Goal: Communication & Community: Answer question/provide support

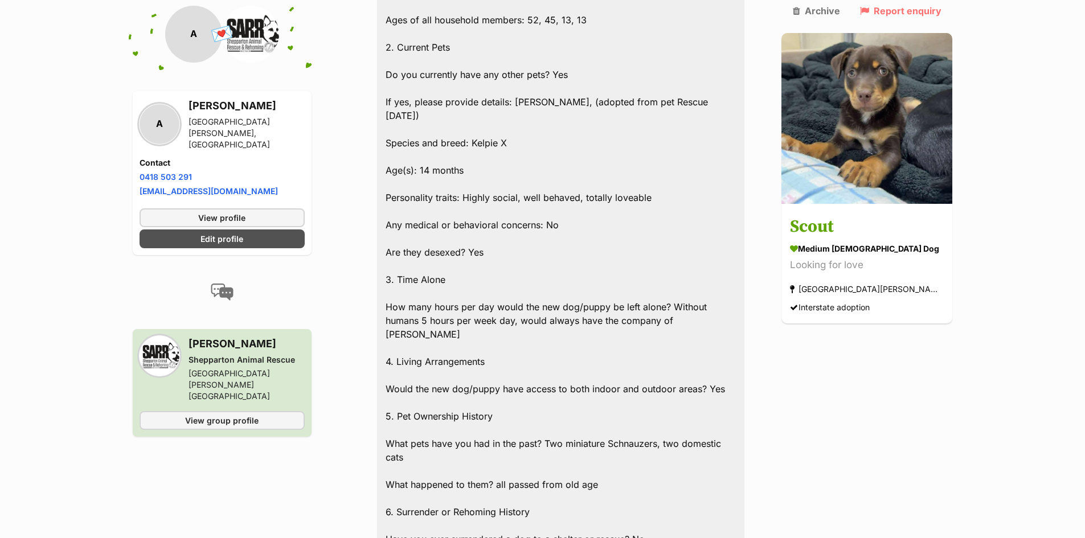
scroll to position [2664, 0]
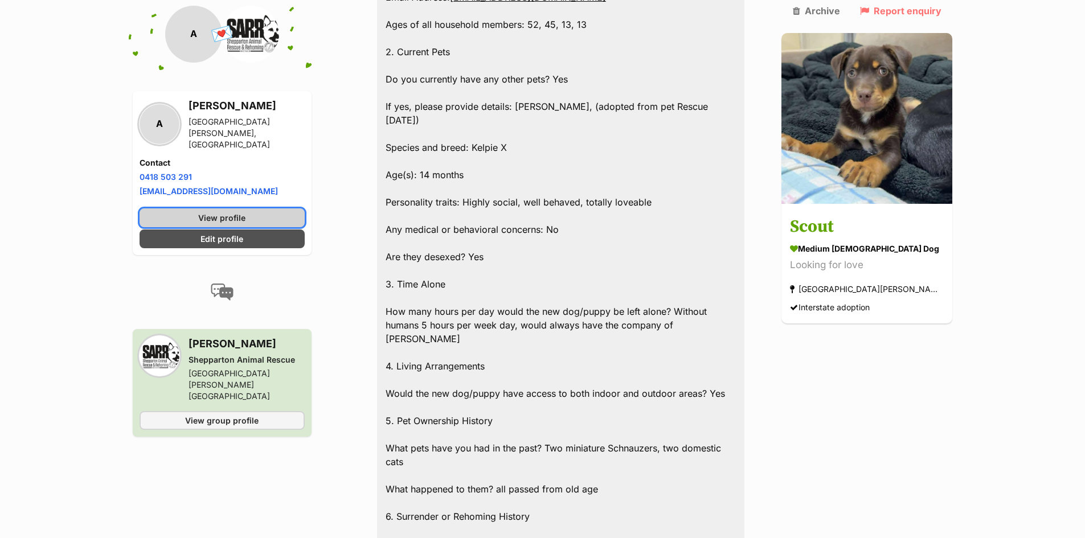
click at [245, 212] on span "View profile" at bounding box center [221, 218] width 47 height 12
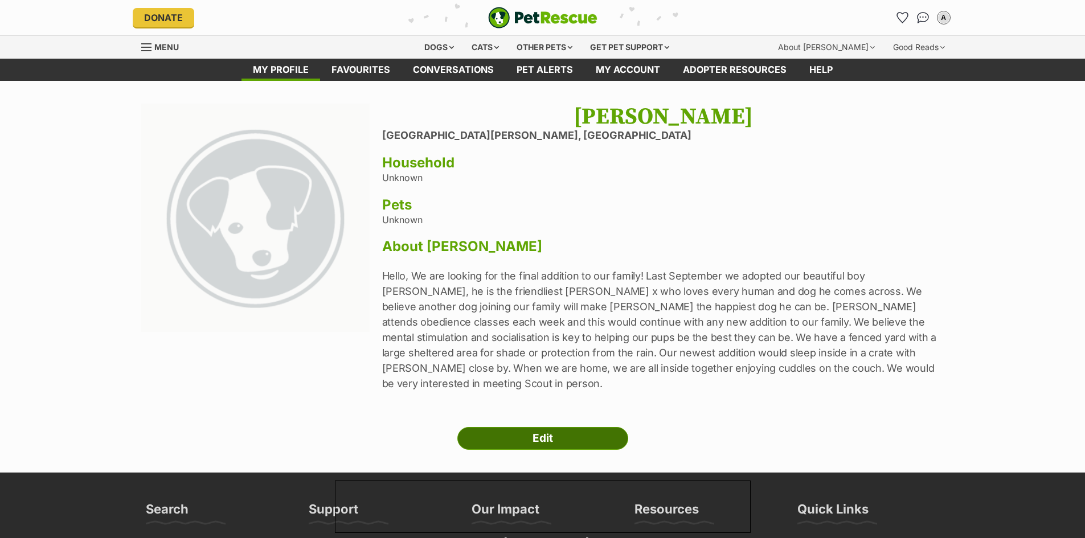
click at [554, 427] on link "Edit" at bounding box center [542, 438] width 171 height 23
click at [918, 16] on img "Conversations" at bounding box center [922, 17] width 15 height 15
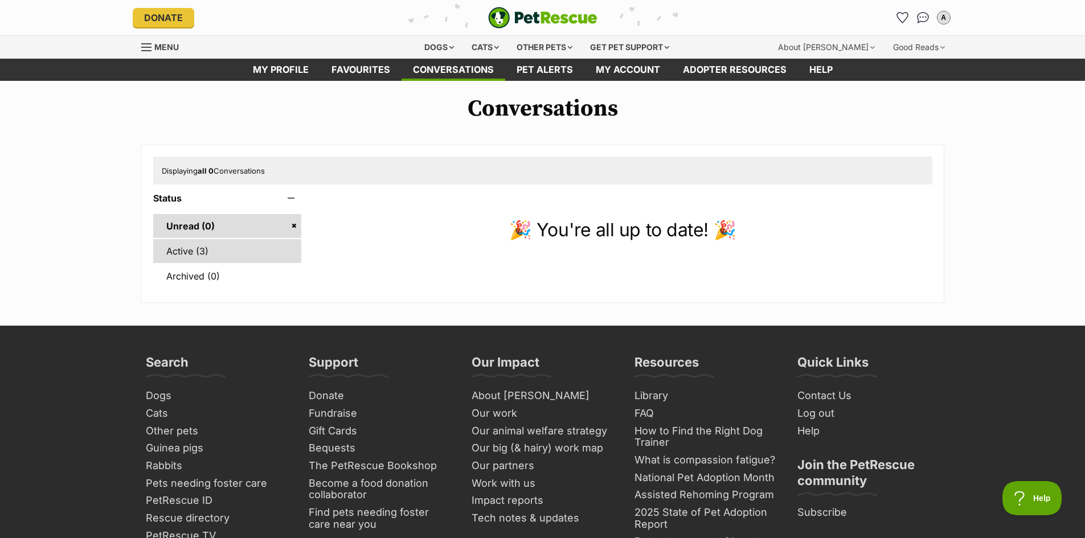
click at [187, 252] on link "Active (3)" at bounding box center [227, 251] width 149 height 24
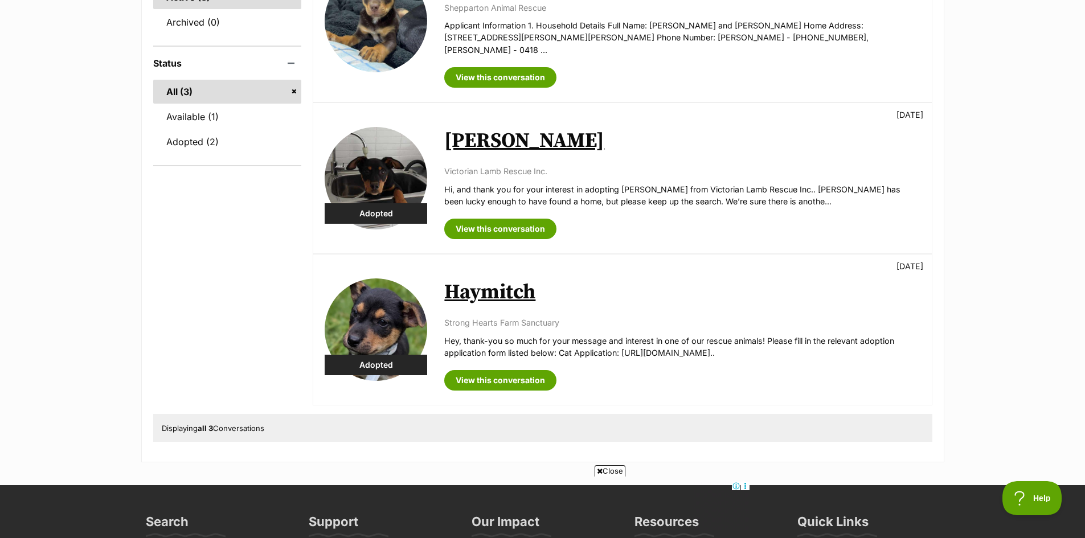
scroll to position [257, 0]
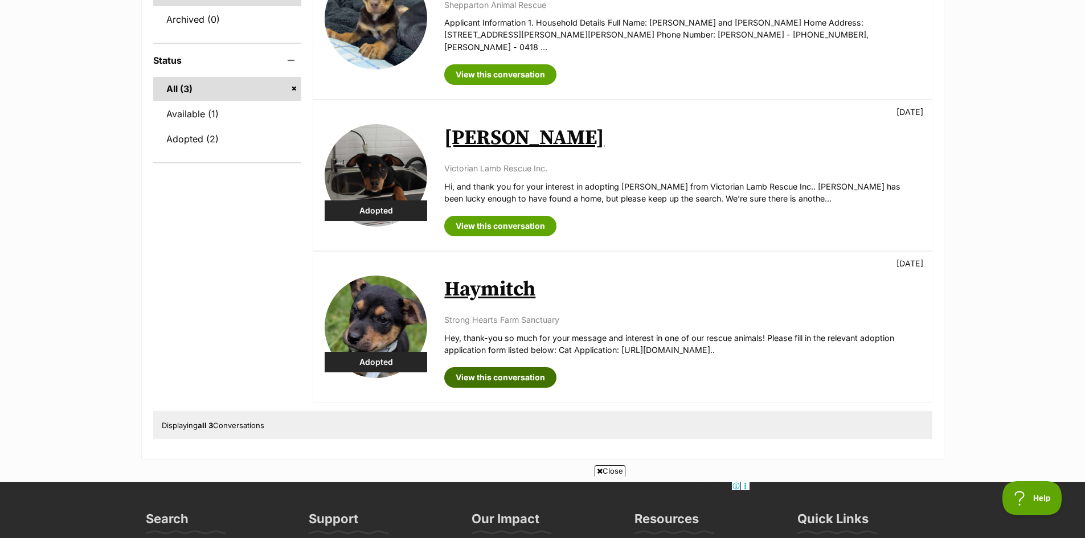
click at [539, 374] on link "View this conversation" at bounding box center [500, 377] width 112 height 21
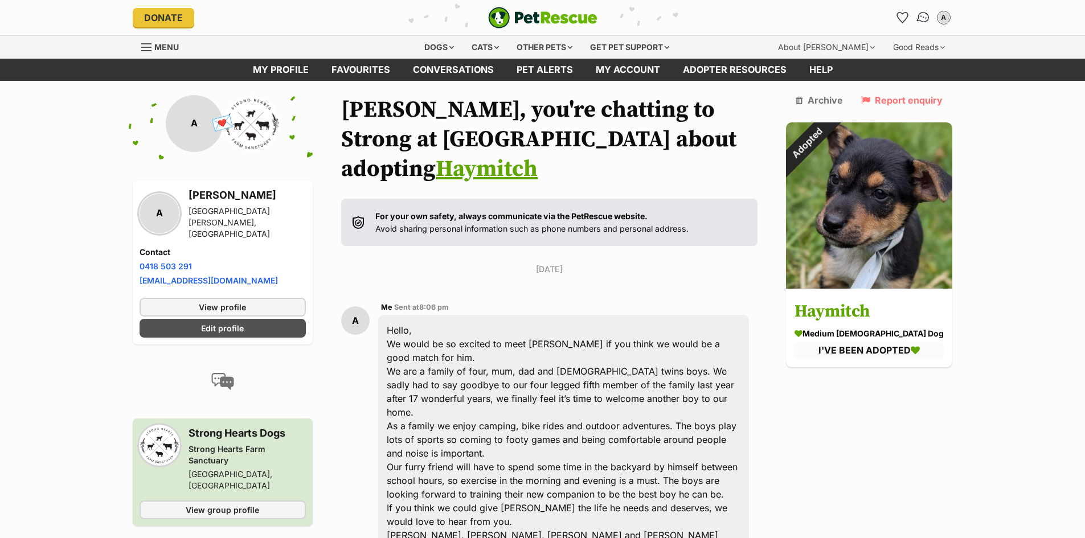
click at [924, 19] on img "Conversations" at bounding box center [922, 17] width 15 height 15
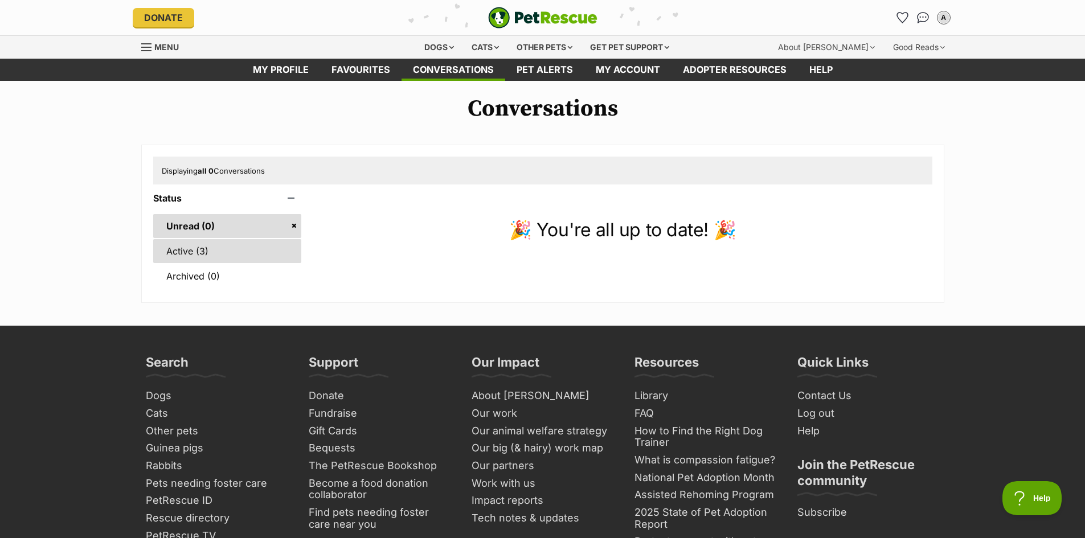
click at [185, 254] on link "Active (3)" at bounding box center [227, 251] width 149 height 24
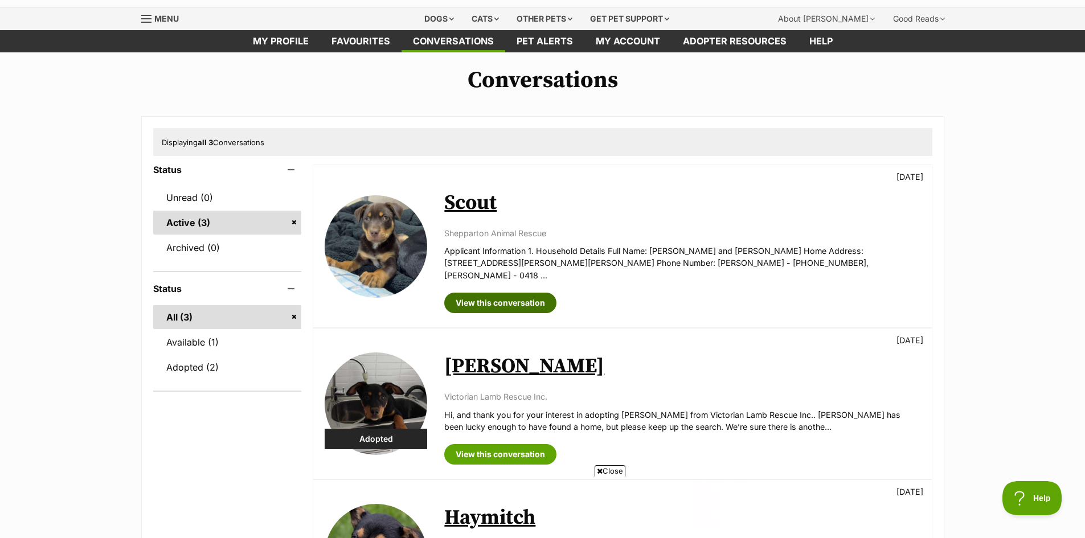
click at [520, 294] on link "View this conversation" at bounding box center [500, 303] width 112 height 21
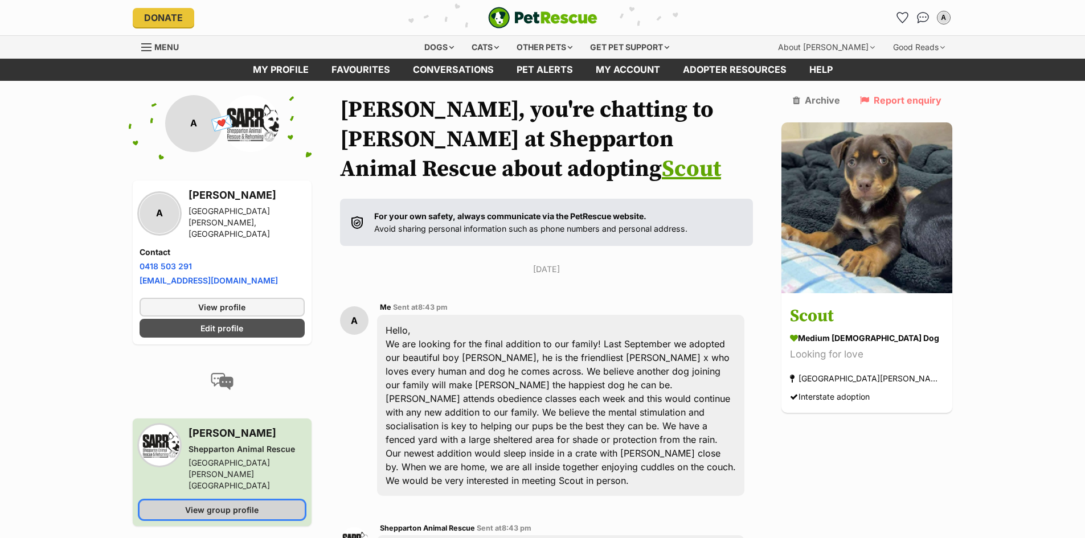
click at [259, 504] on span "View group profile" at bounding box center [221, 510] width 73 height 12
